Goal: Task Accomplishment & Management: Use online tool/utility

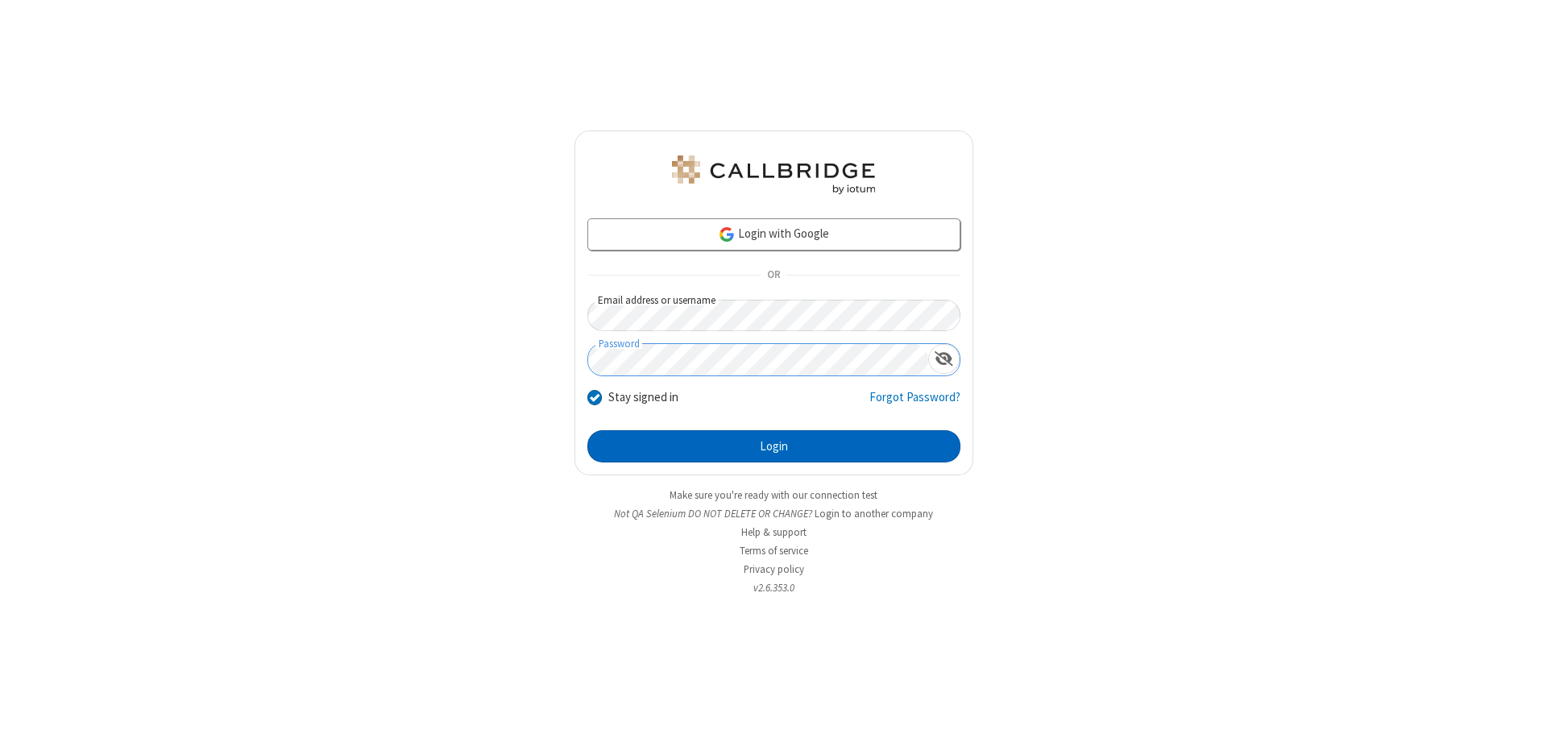
click at [774, 446] on button "Login" at bounding box center [773, 446] width 373 height 32
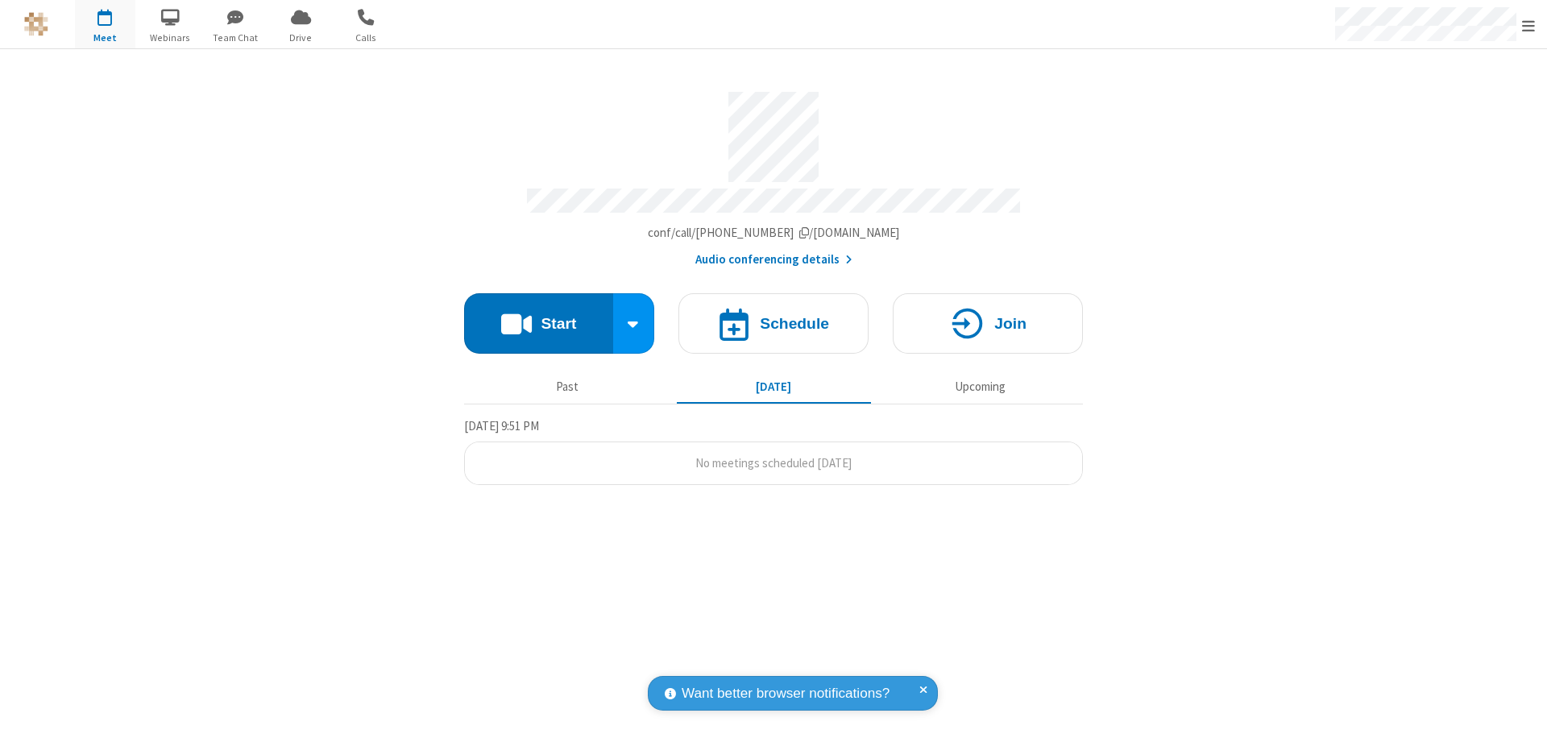
click at [538, 316] on button "Start" at bounding box center [538, 323] width 149 height 60
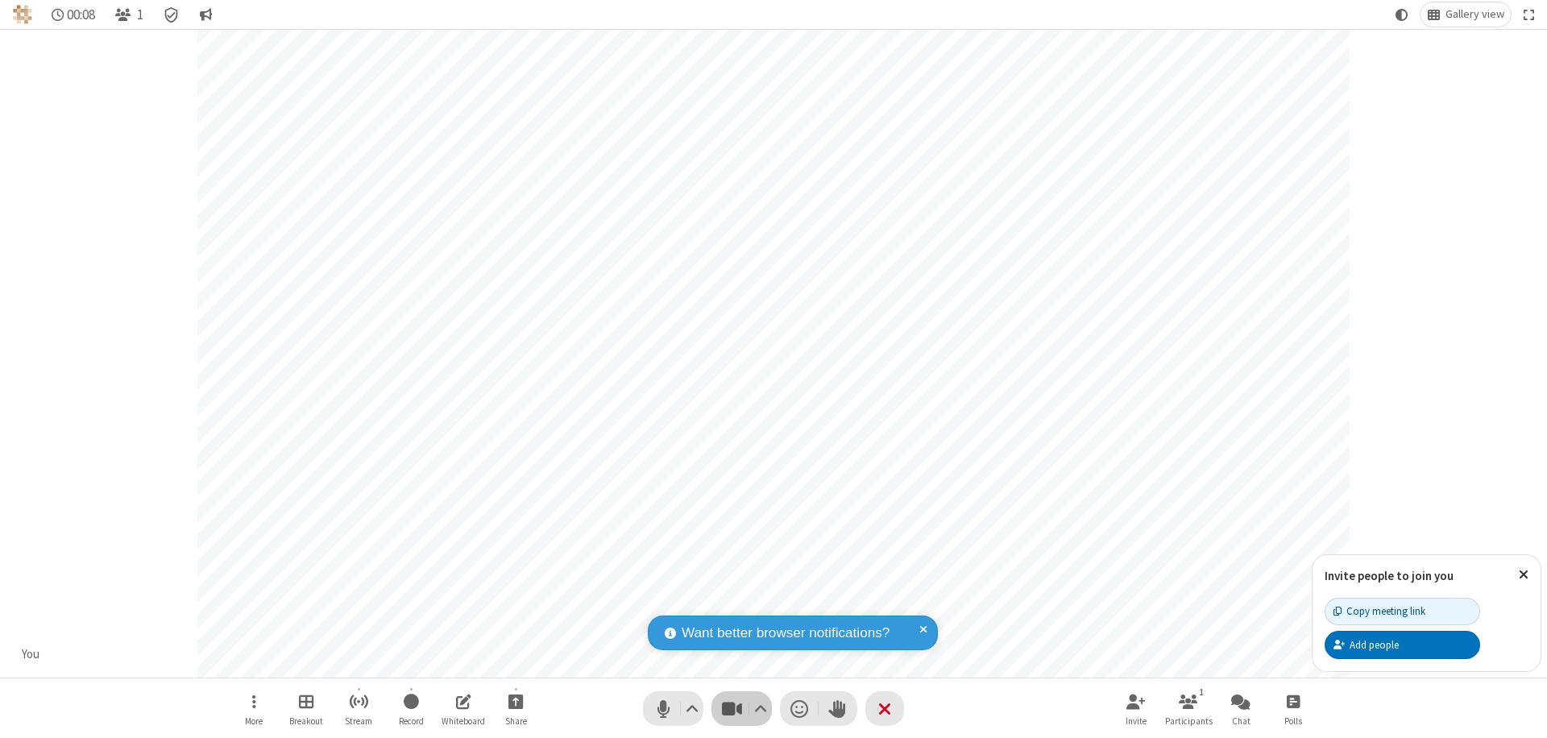
click at [732, 708] on span "Stop video (⌘+Shift+V)" at bounding box center [732, 708] width 24 height 23
click at [732, 708] on span "Start video (⌘+Shift+V)" at bounding box center [732, 708] width 24 height 23
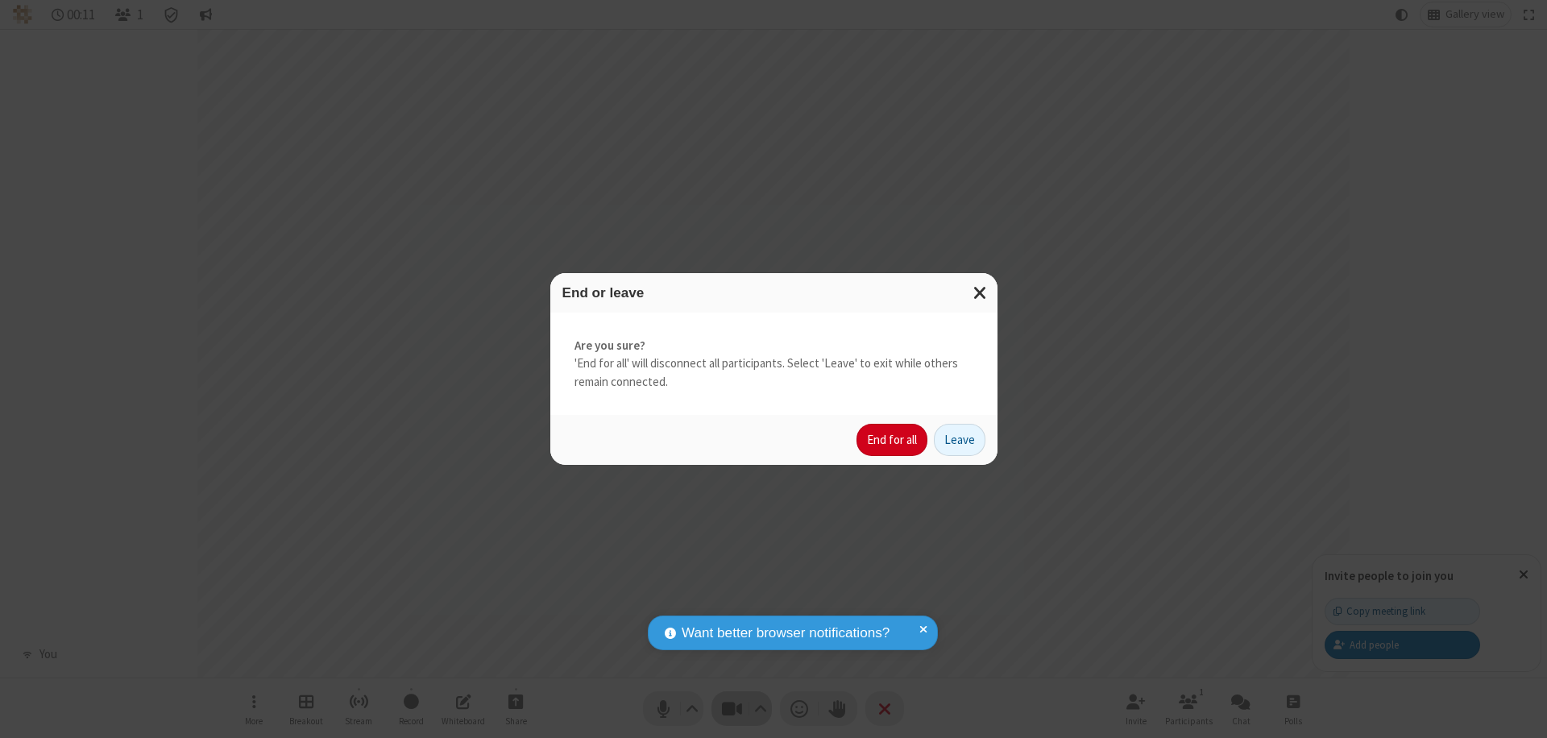
click at [893, 440] on button "End for all" at bounding box center [892, 440] width 71 height 32
